Goal: Task Accomplishment & Management: Manage account settings

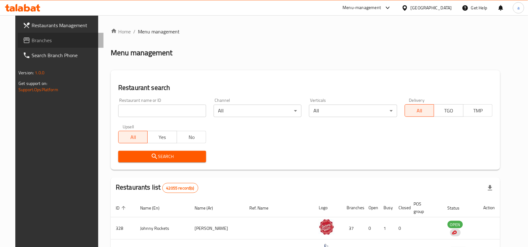
click at [32, 41] on span "Branches" at bounding box center [65, 41] width 67 height 8
